Goal: Navigation & Orientation: Find specific page/section

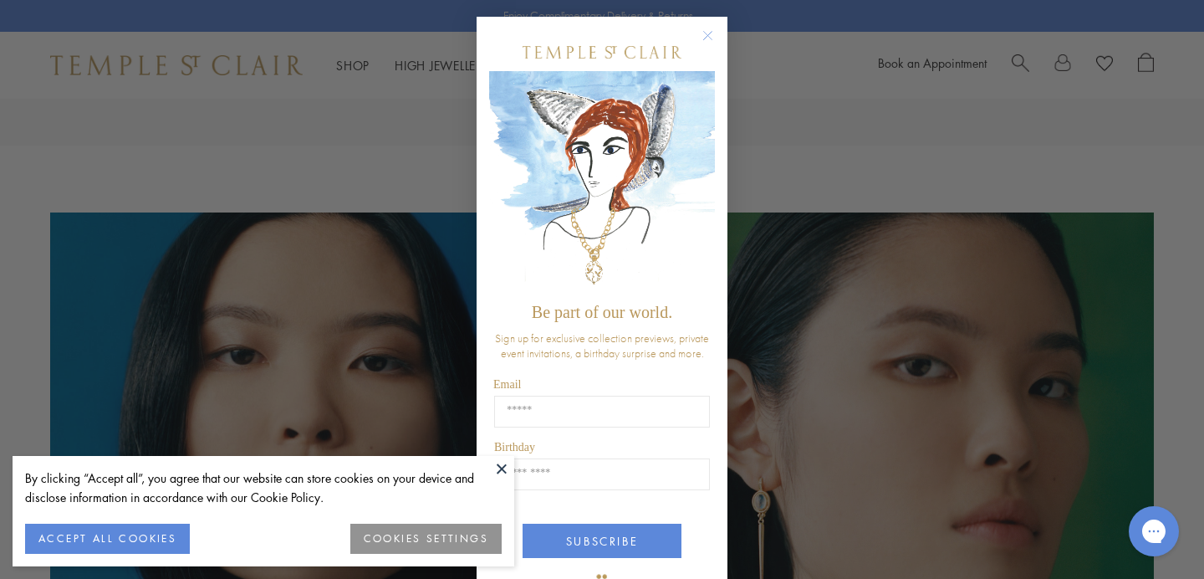
scroll to position [1047, 0]
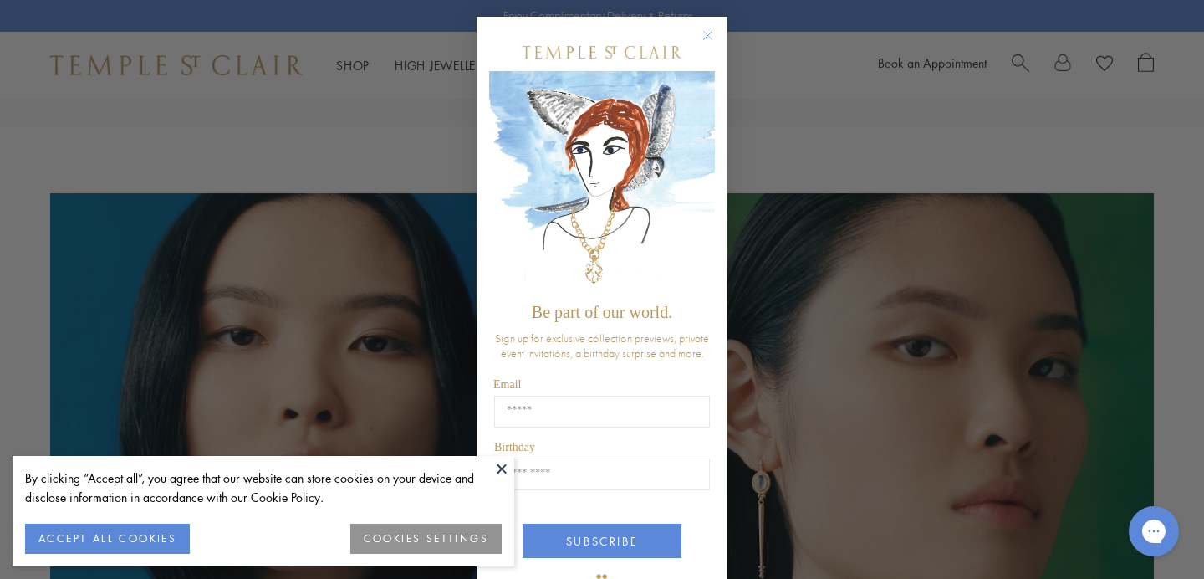
click at [703, 33] on circle "Close dialog" at bounding box center [708, 36] width 20 height 20
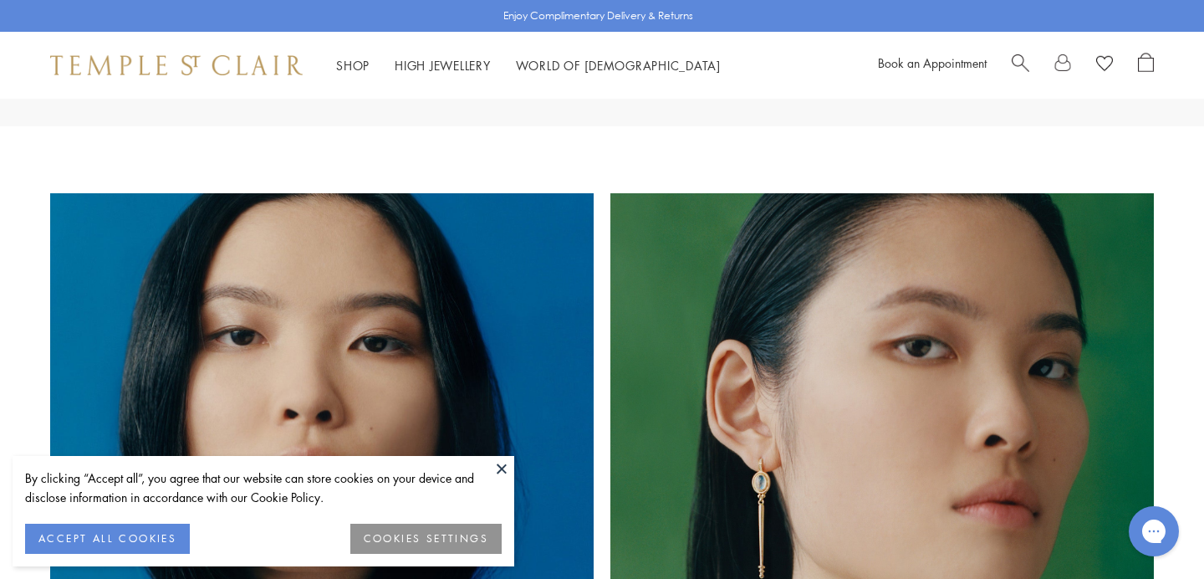
click at [146, 543] on button "ACCEPT ALL COOKIES" at bounding box center [107, 539] width 165 height 30
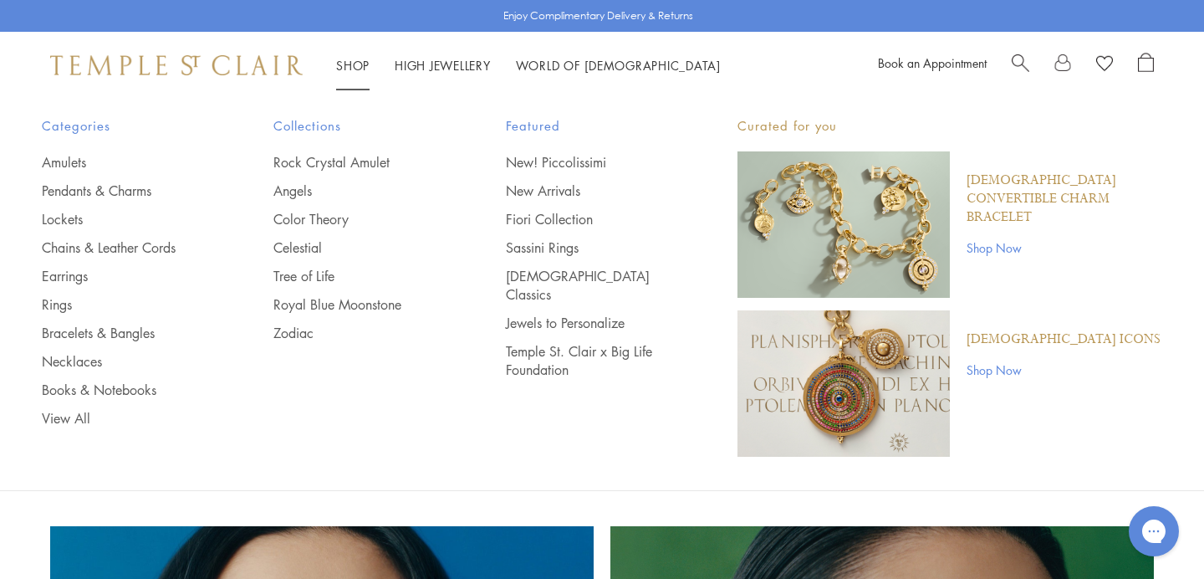
scroll to position [715, 0]
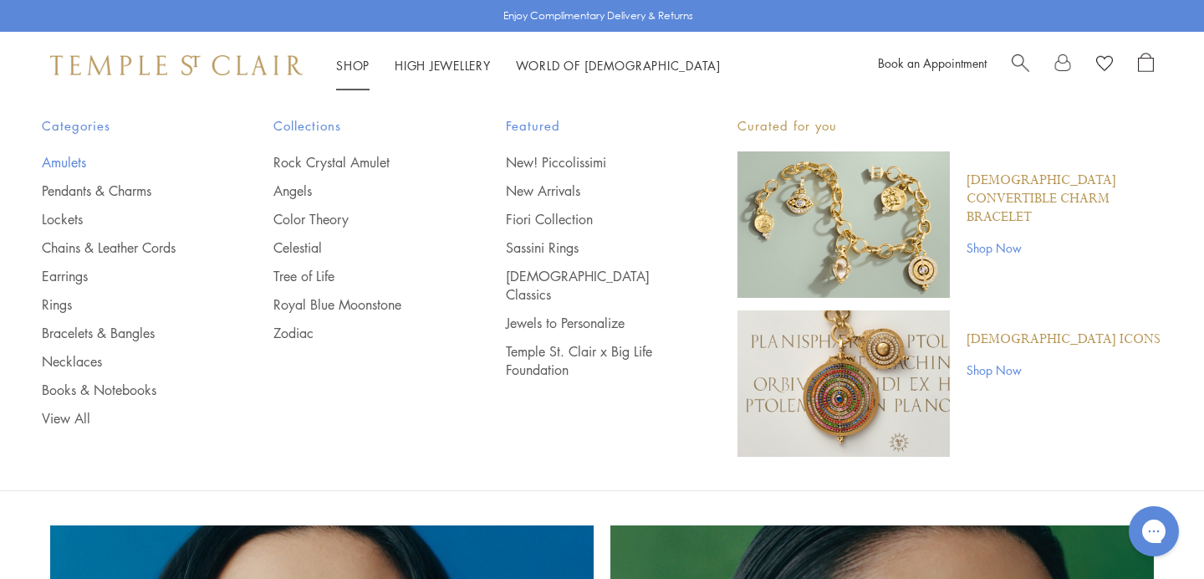
click at [67, 162] on link "Amulets" at bounding box center [124, 162] width 165 height 18
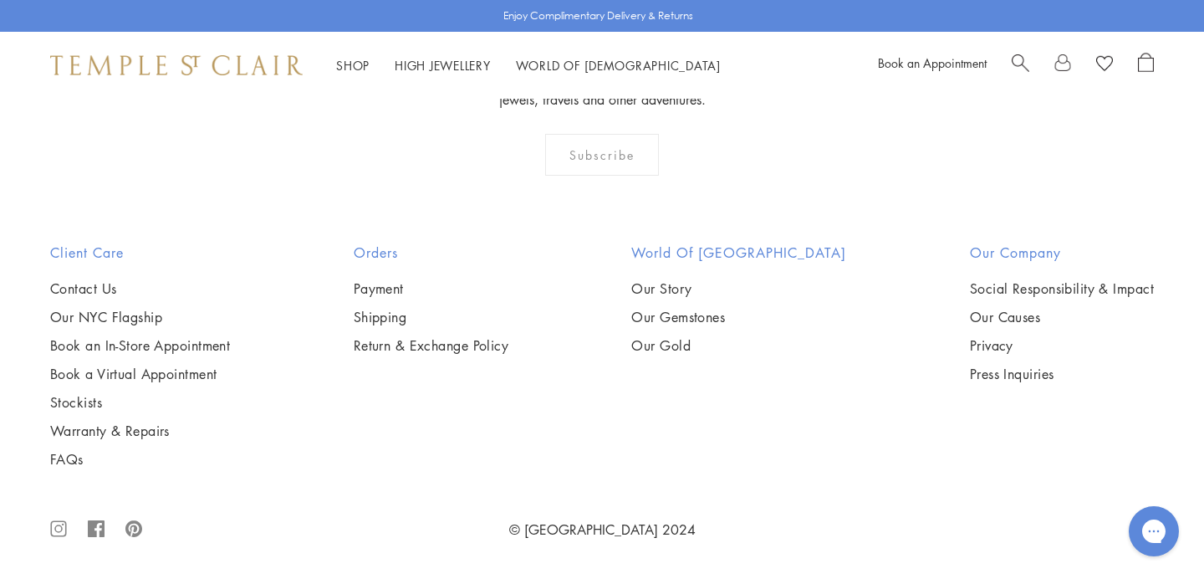
scroll to position [8902, 0]
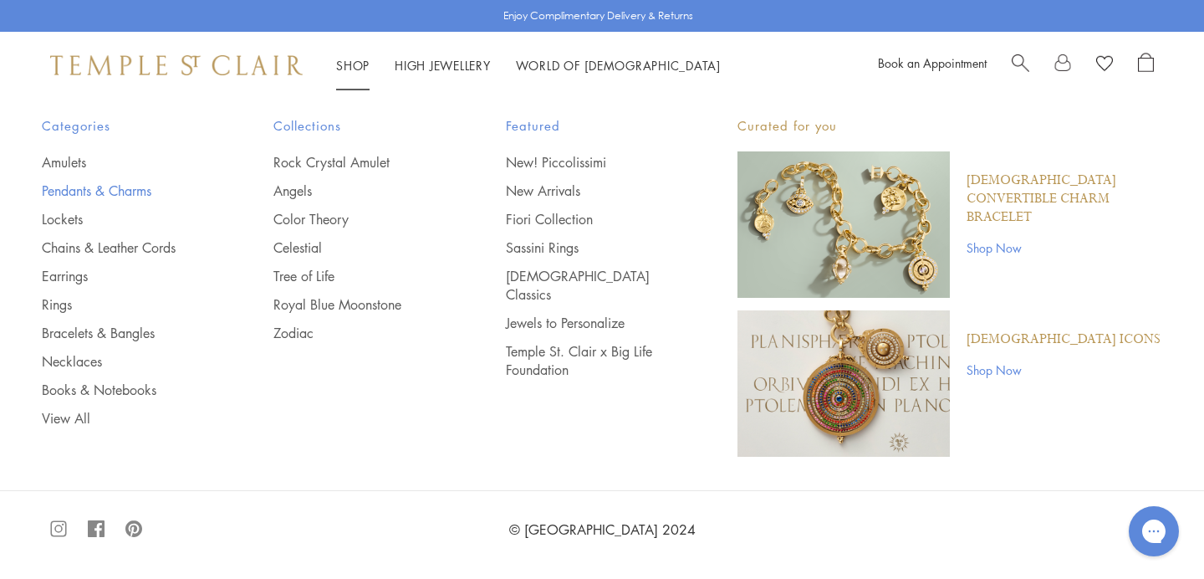
click at [124, 192] on link "Pendants & Charms" at bounding box center [124, 190] width 165 height 18
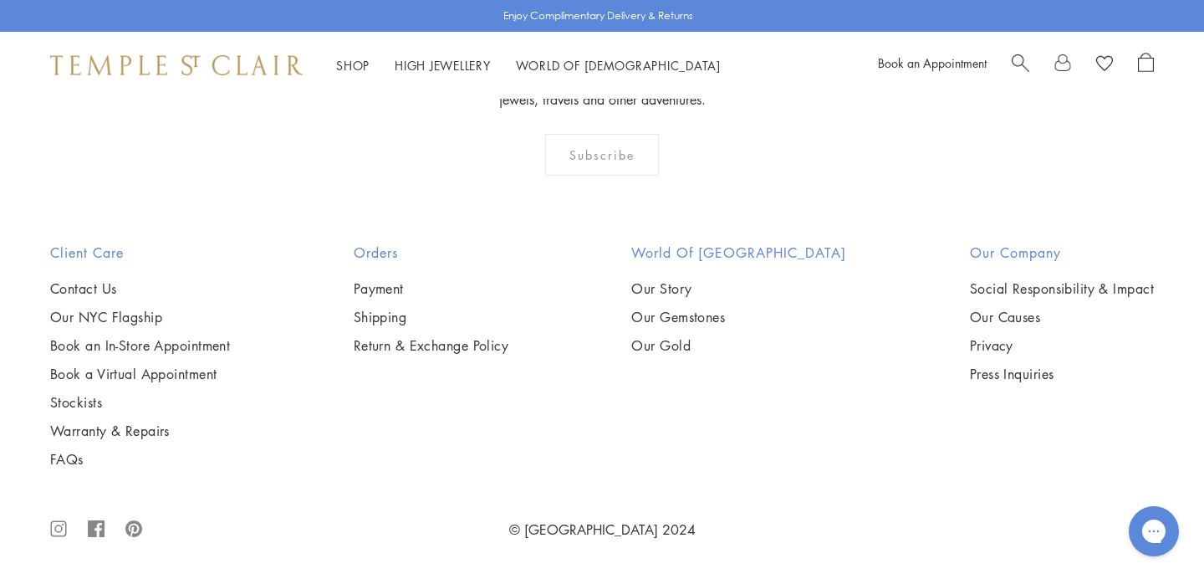
scroll to position [5719, 0]
click at [449, 65] on link "High Jewellery High Jewellery" at bounding box center [443, 65] width 96 height 17
